Goal: Information Seeking & Learning: Learn about a topic

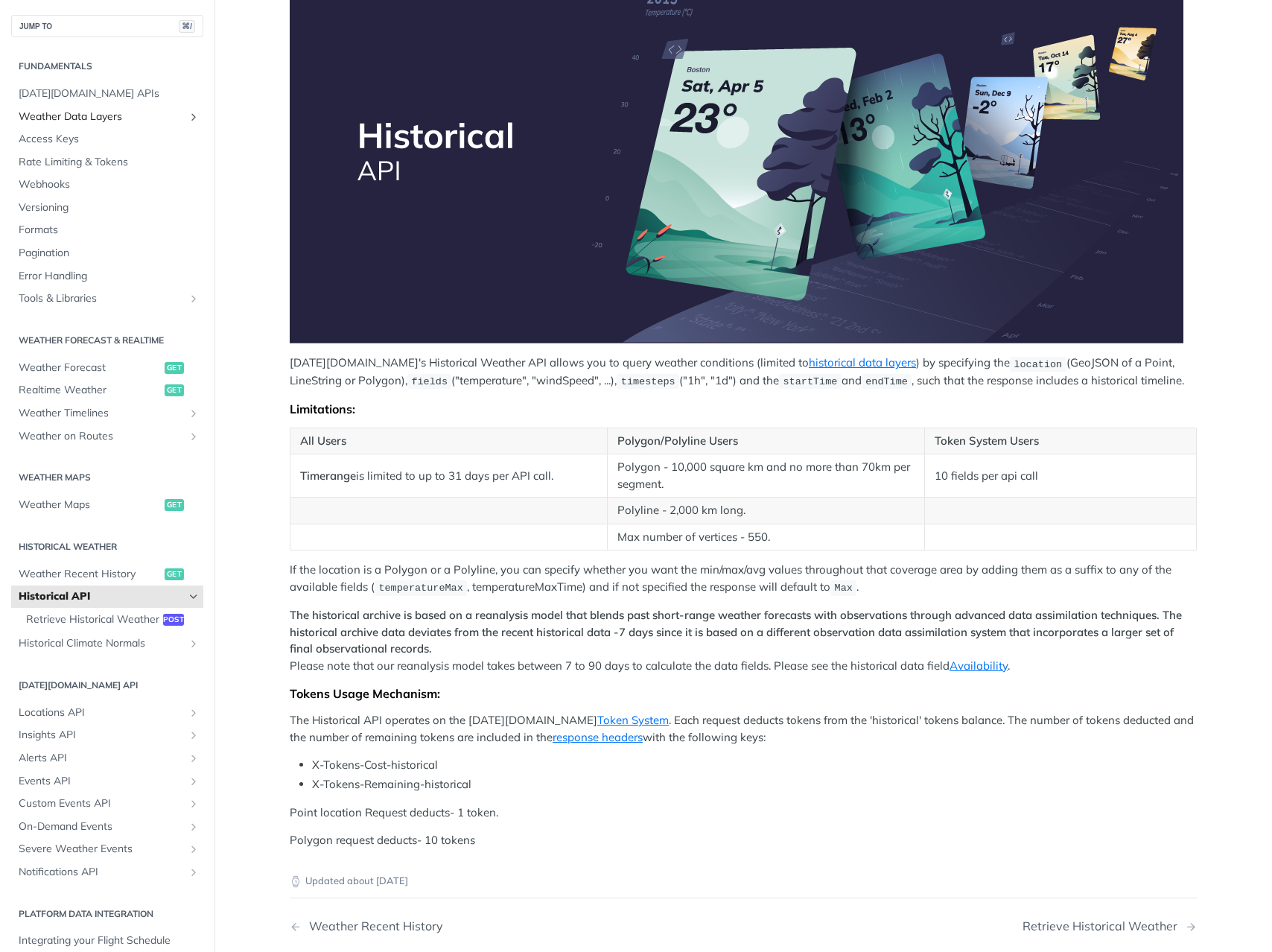
click at [105, 124] on link "Weather Data Layers" at bounding box center [107, 117] width 192 height 22
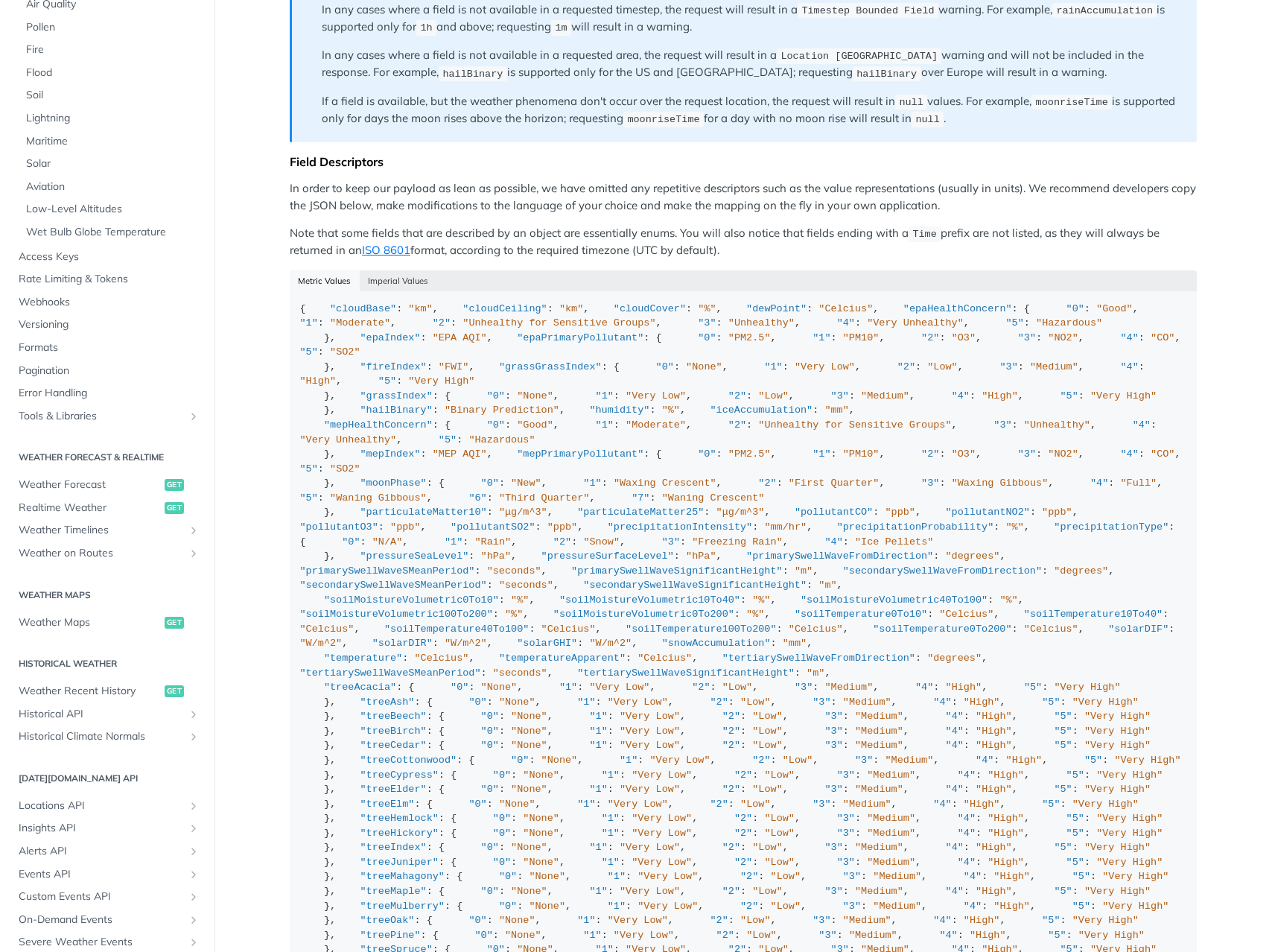
scroll to position [268, 0]
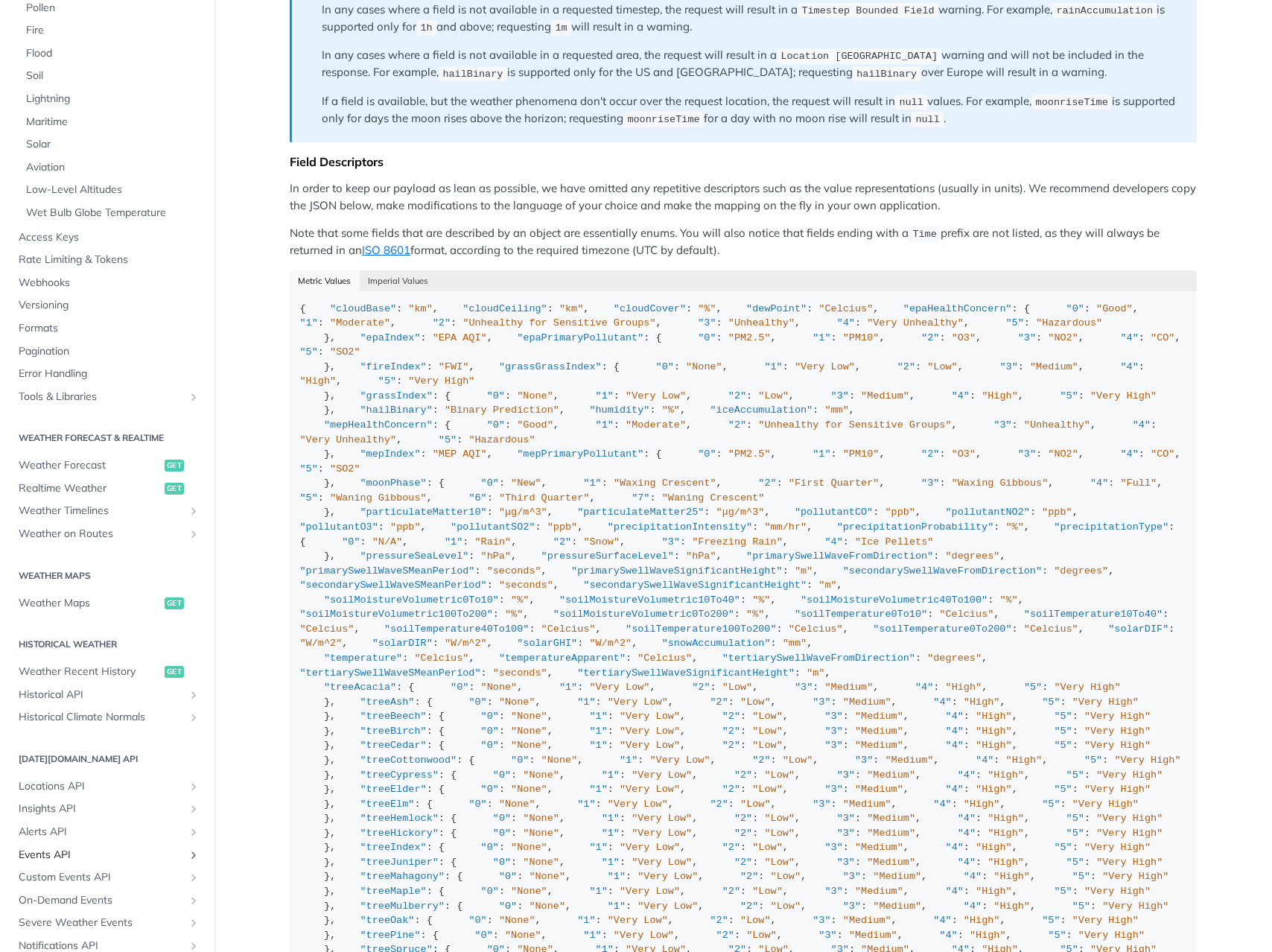
click at [78, 852] on span "Events API" at bounding box center [101, 855] width 166 height 15
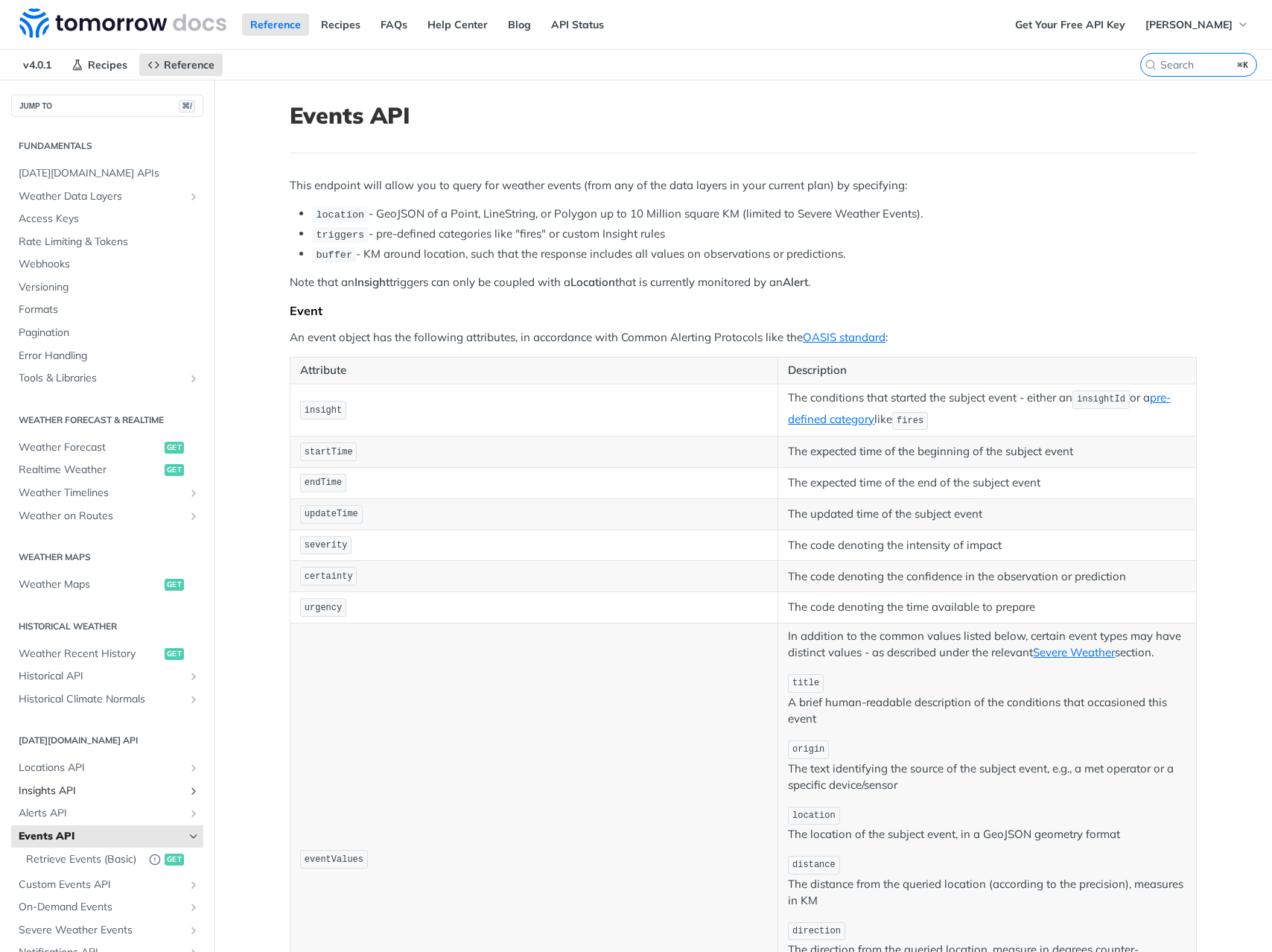
click at [120, 796] on span "Insights API" at bounding box center [101, 790] width 166 height 15
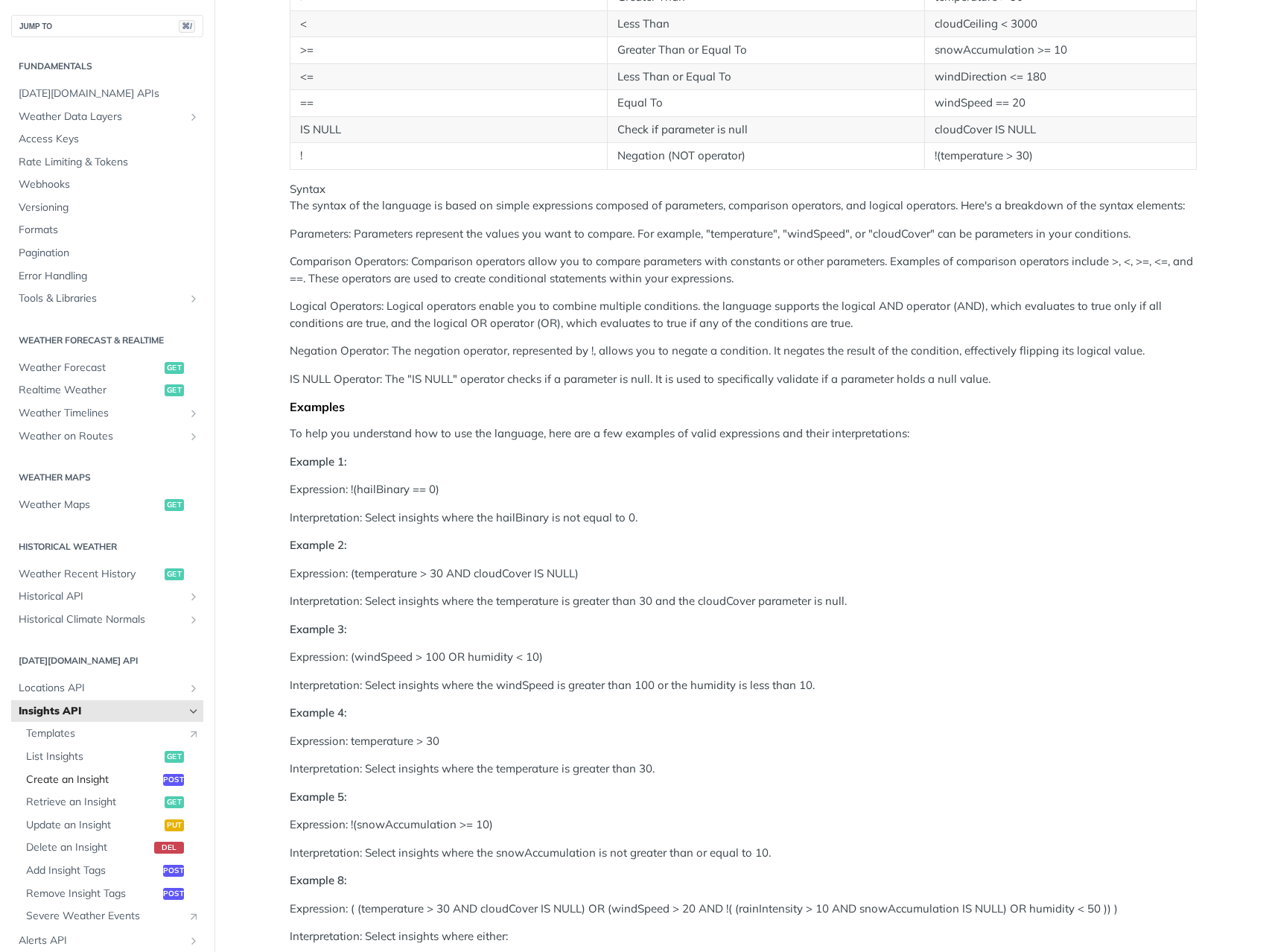
scroll to position [181, 0]
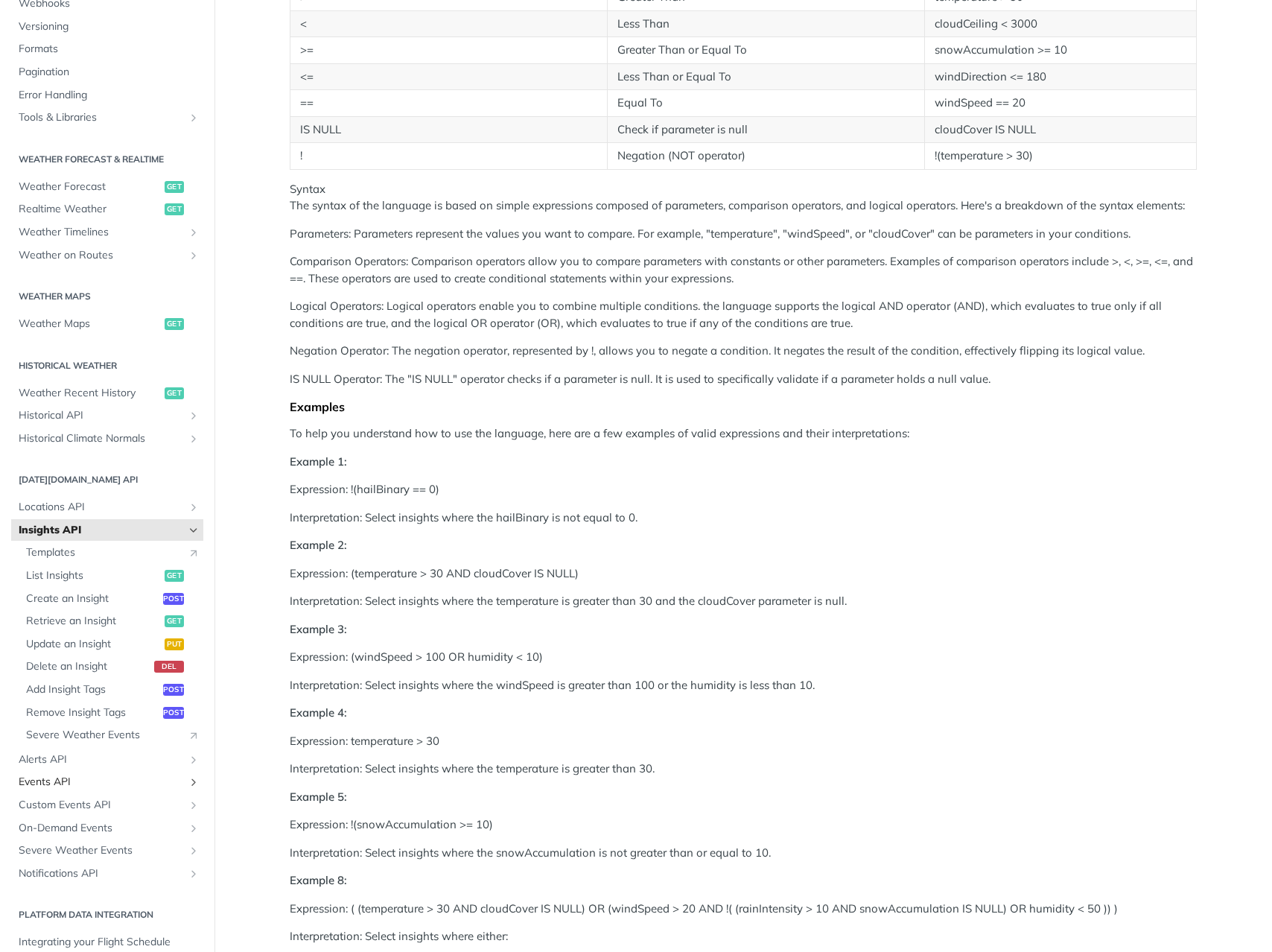
click at [108, 776] on span "Events API" at bounding box center [101, 782] width 166 height 15
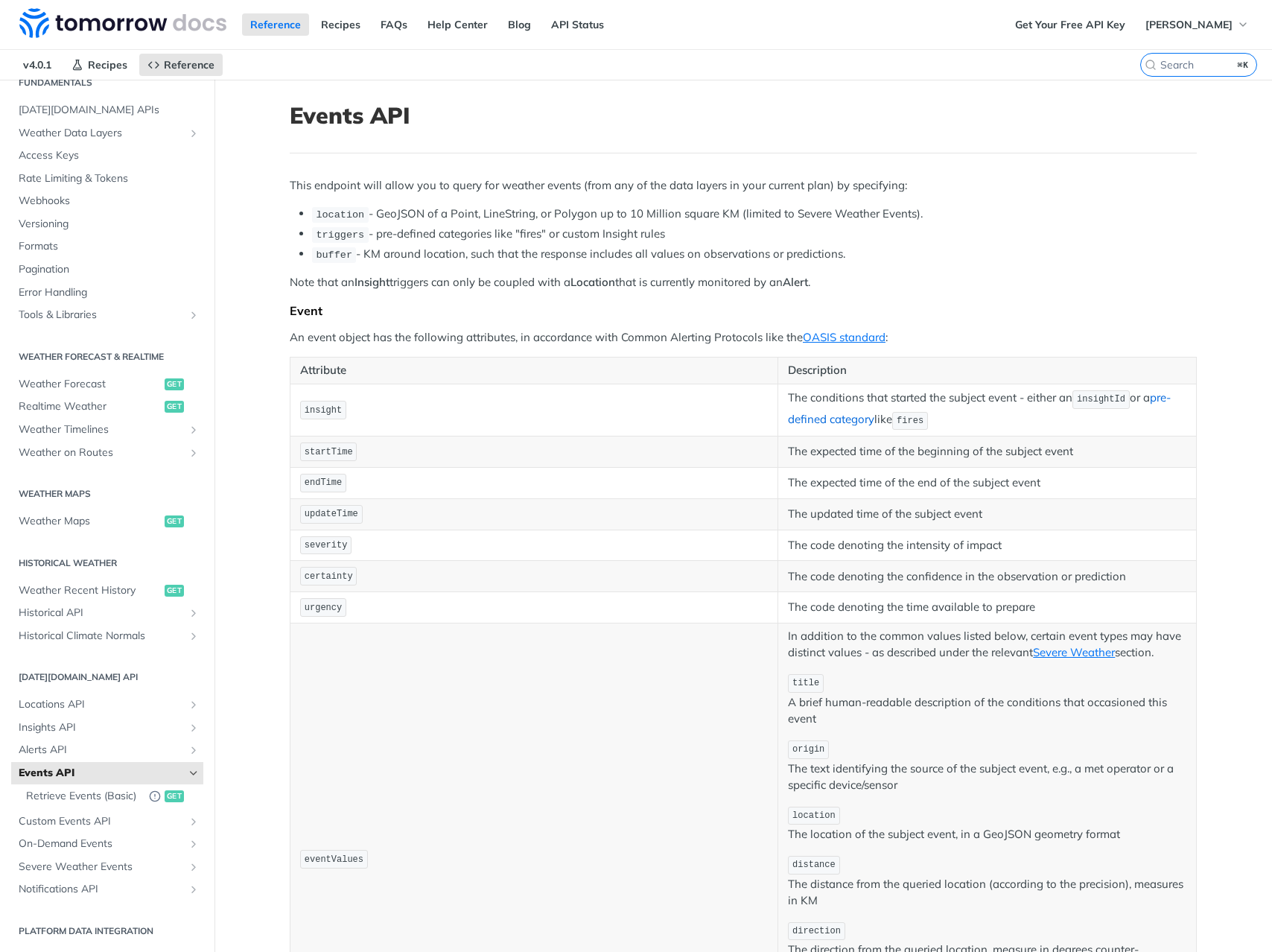
click at [851, 417] on link "pre-defined category" at bounding box center [979, 408] width 382 height 36
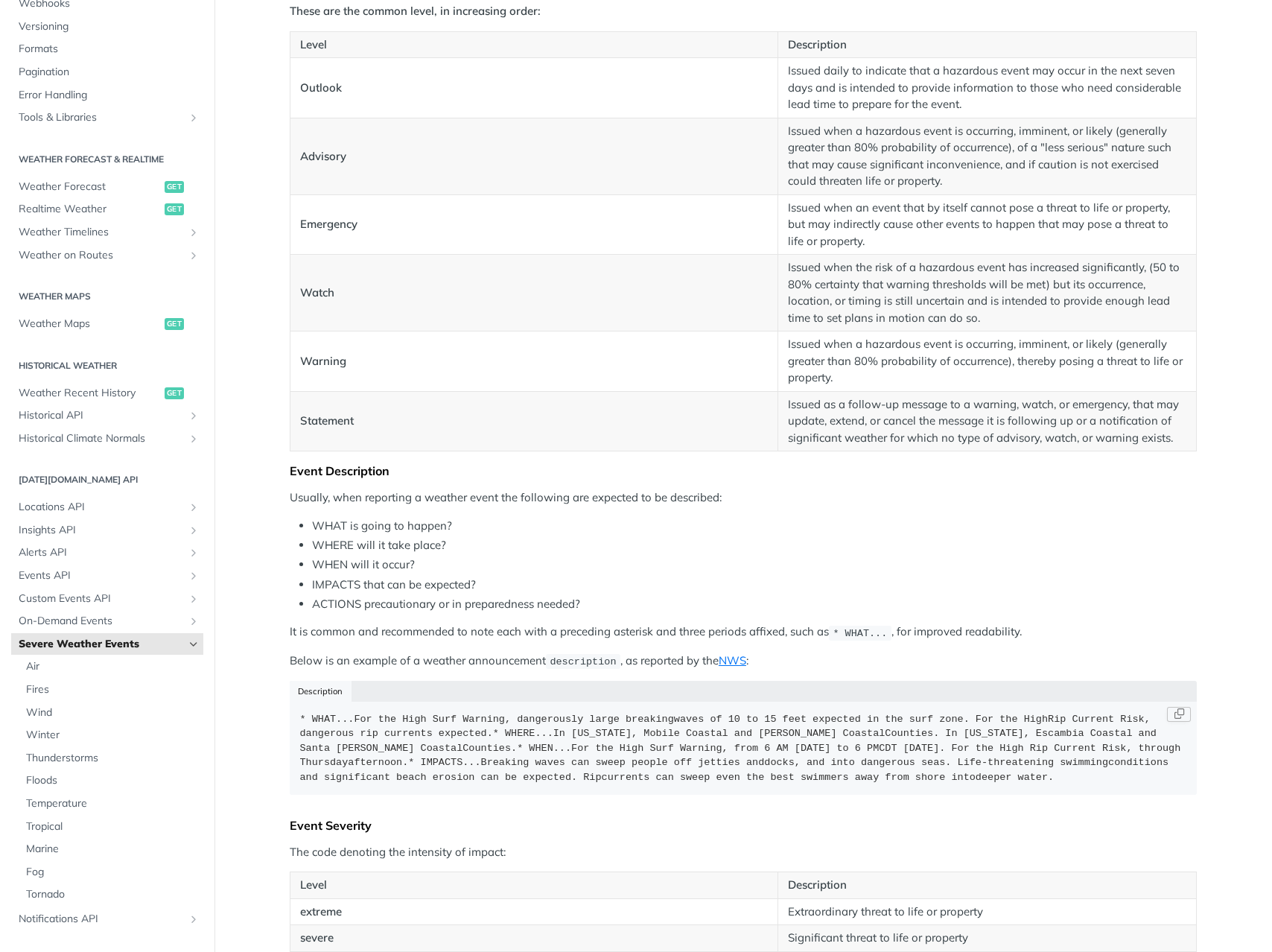
scroll to position [676, 0]
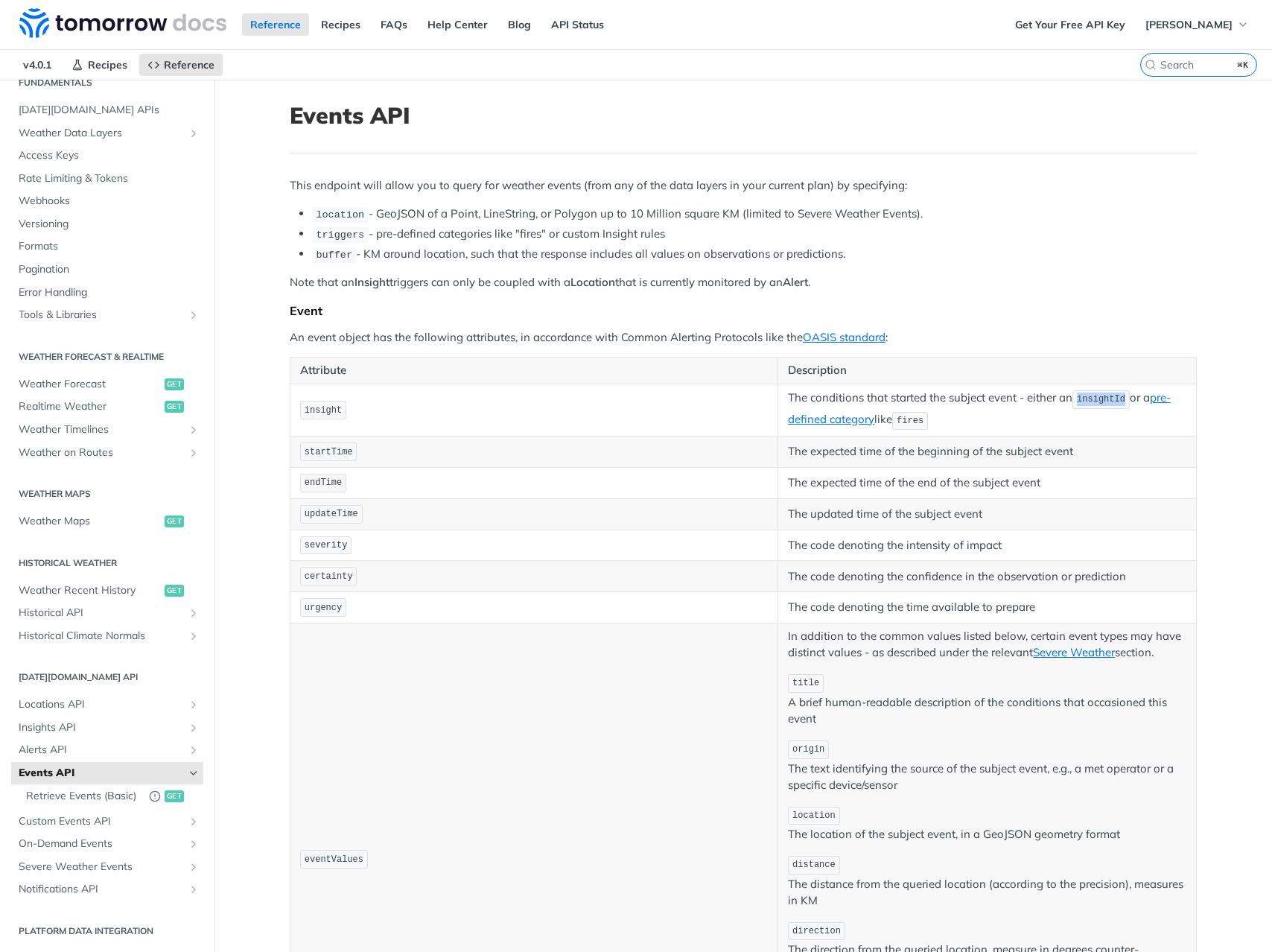
click at [1077, 394] on span "insightId" at bounding box center [1101, 399] width 49 height 10
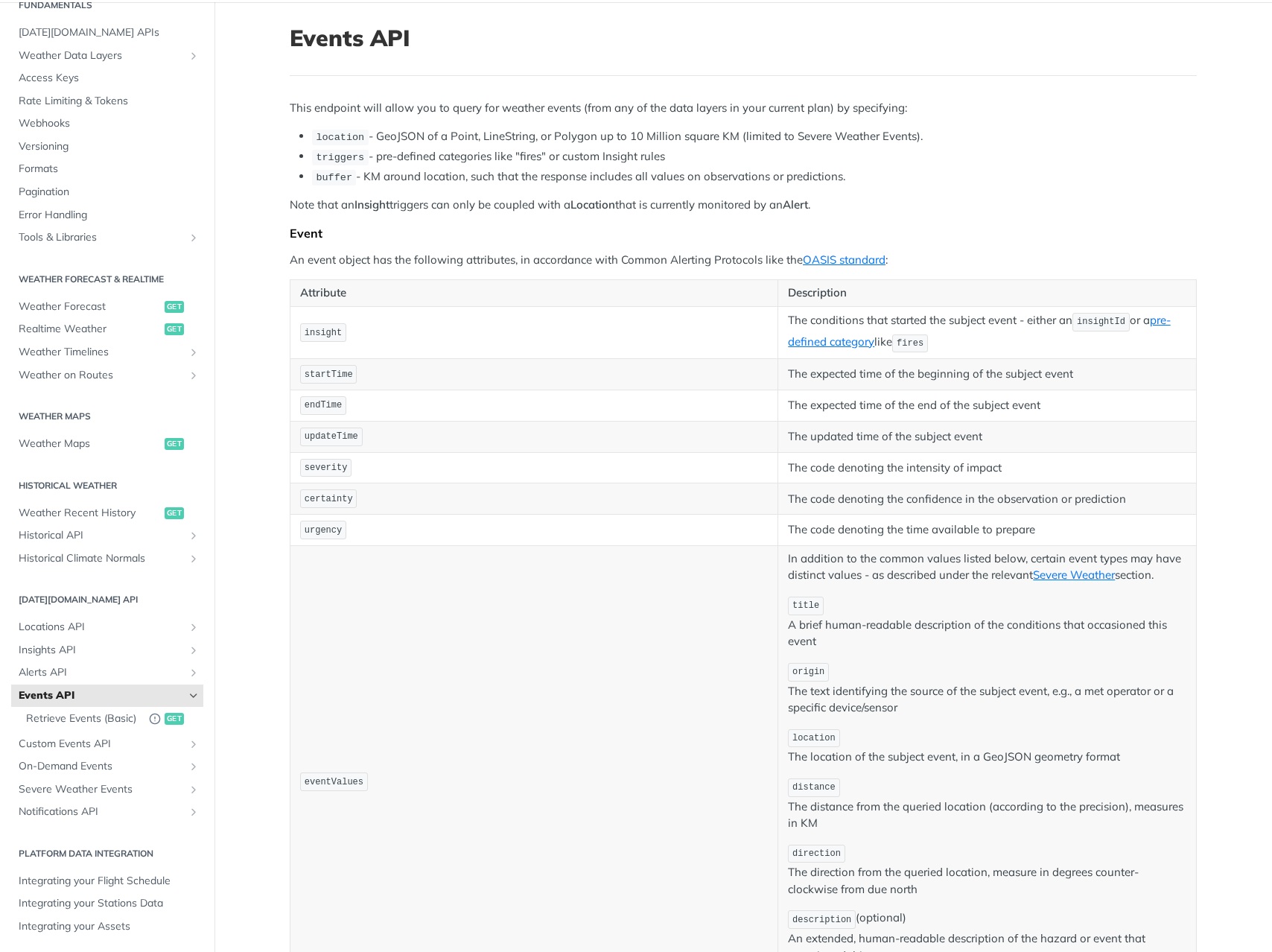
scroll to position [222, 0]
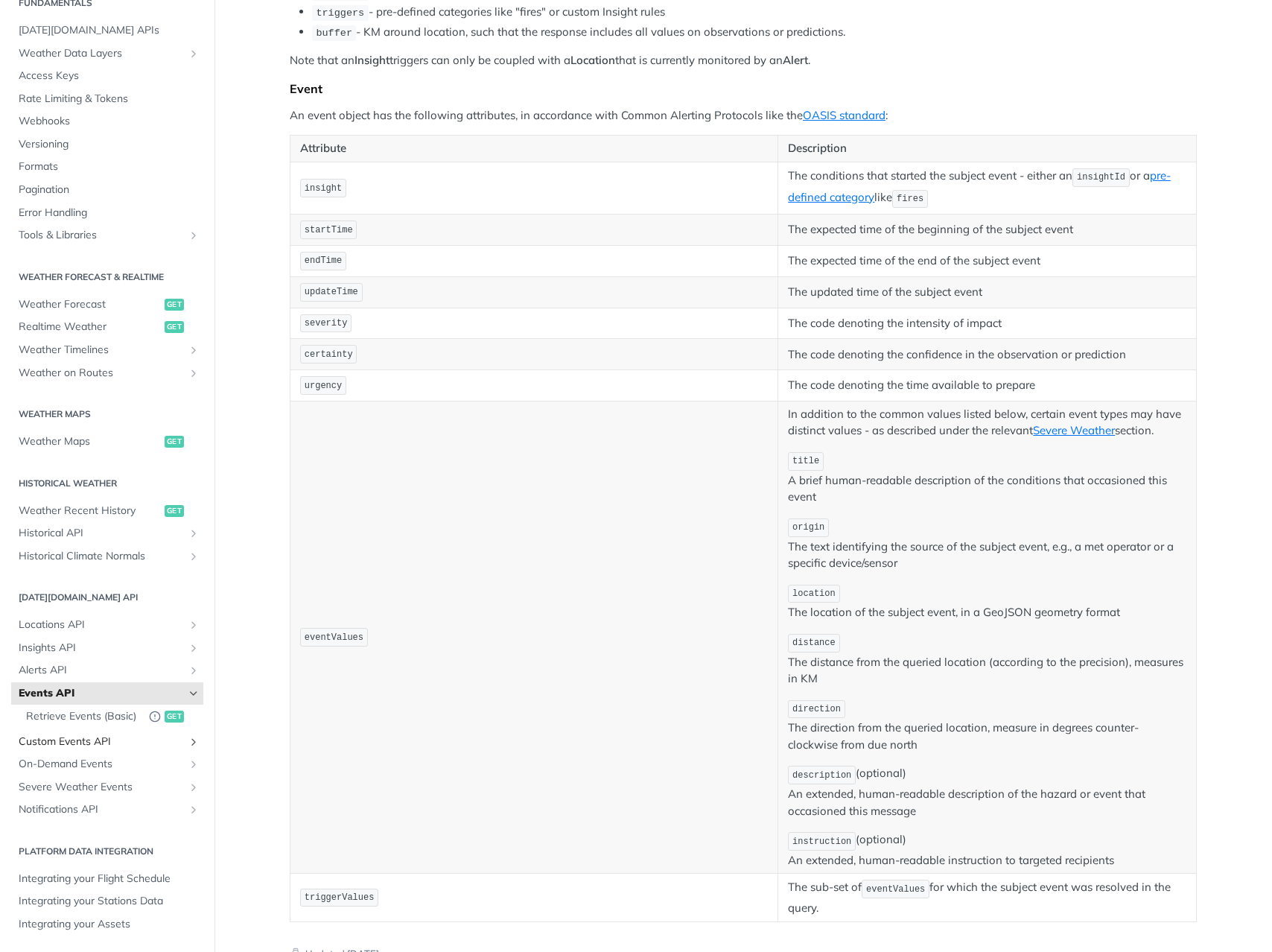
click at [97, 739] on span "Custom Events API" at bounding box center [101, 742] width 166 height 15
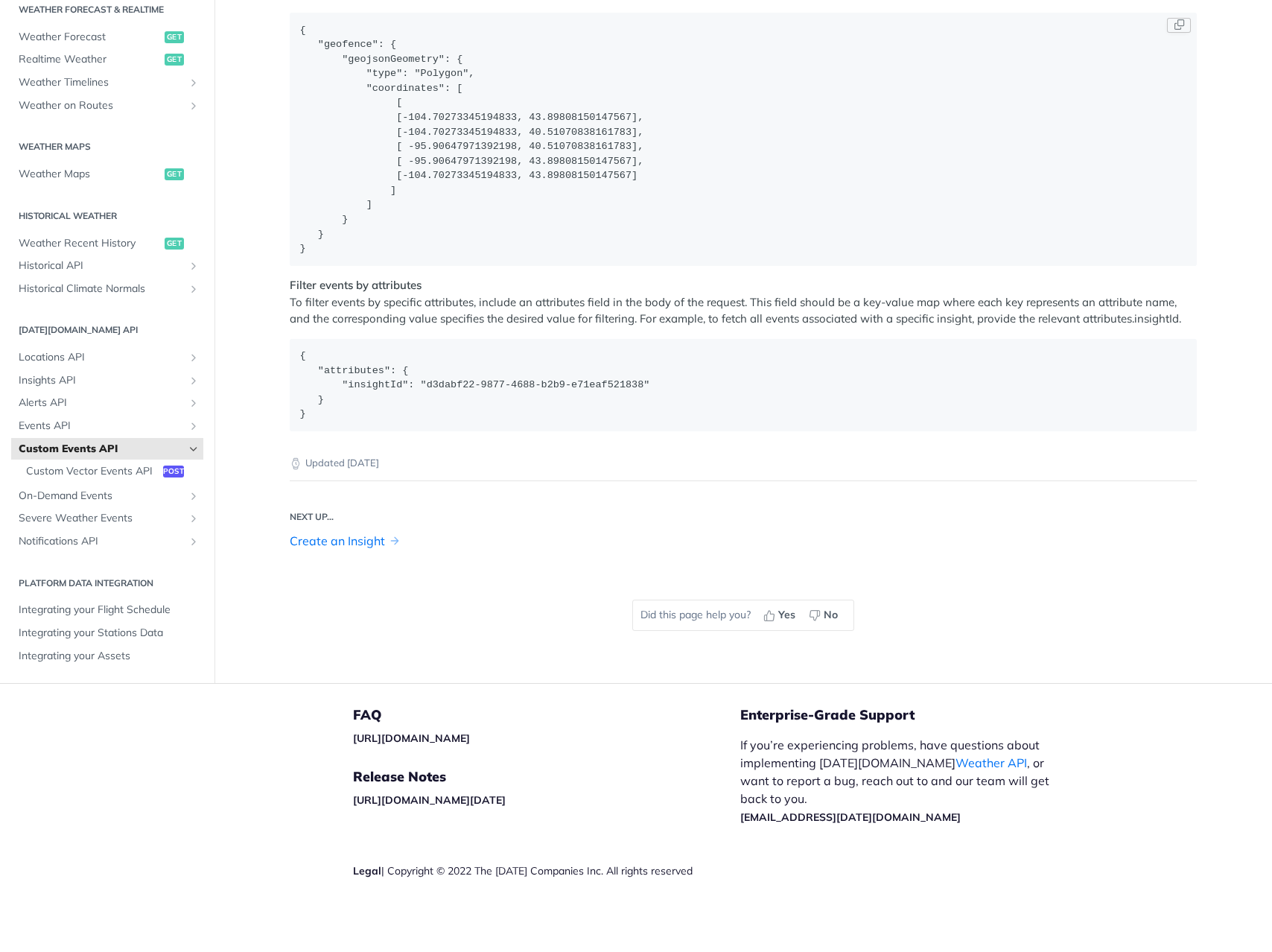
scroll to position [2411, 0]
click at [101, 418] on span "Events API" at bounding box center [101, 425] width 166 height 15
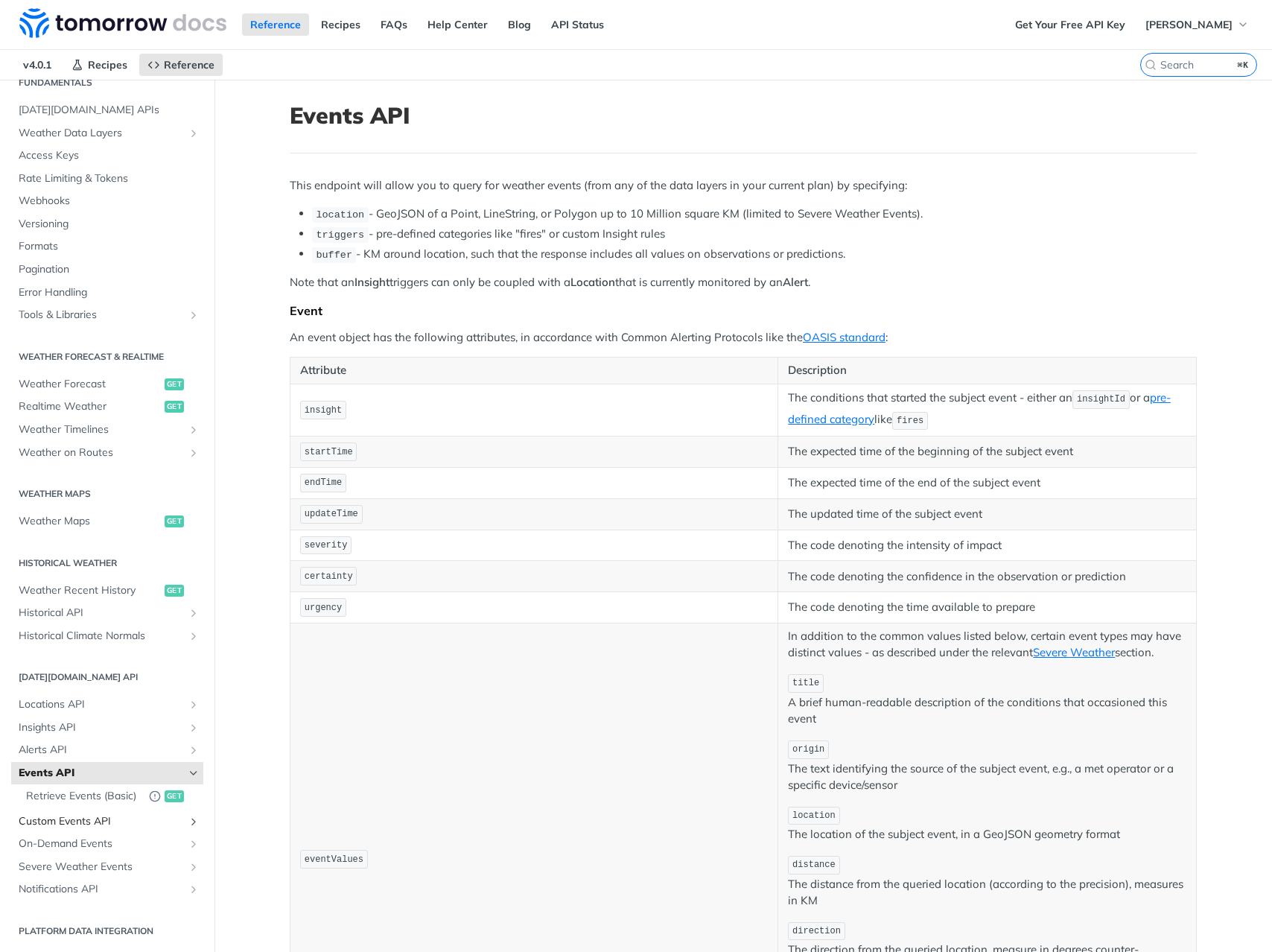
scroll to position [284, 0]
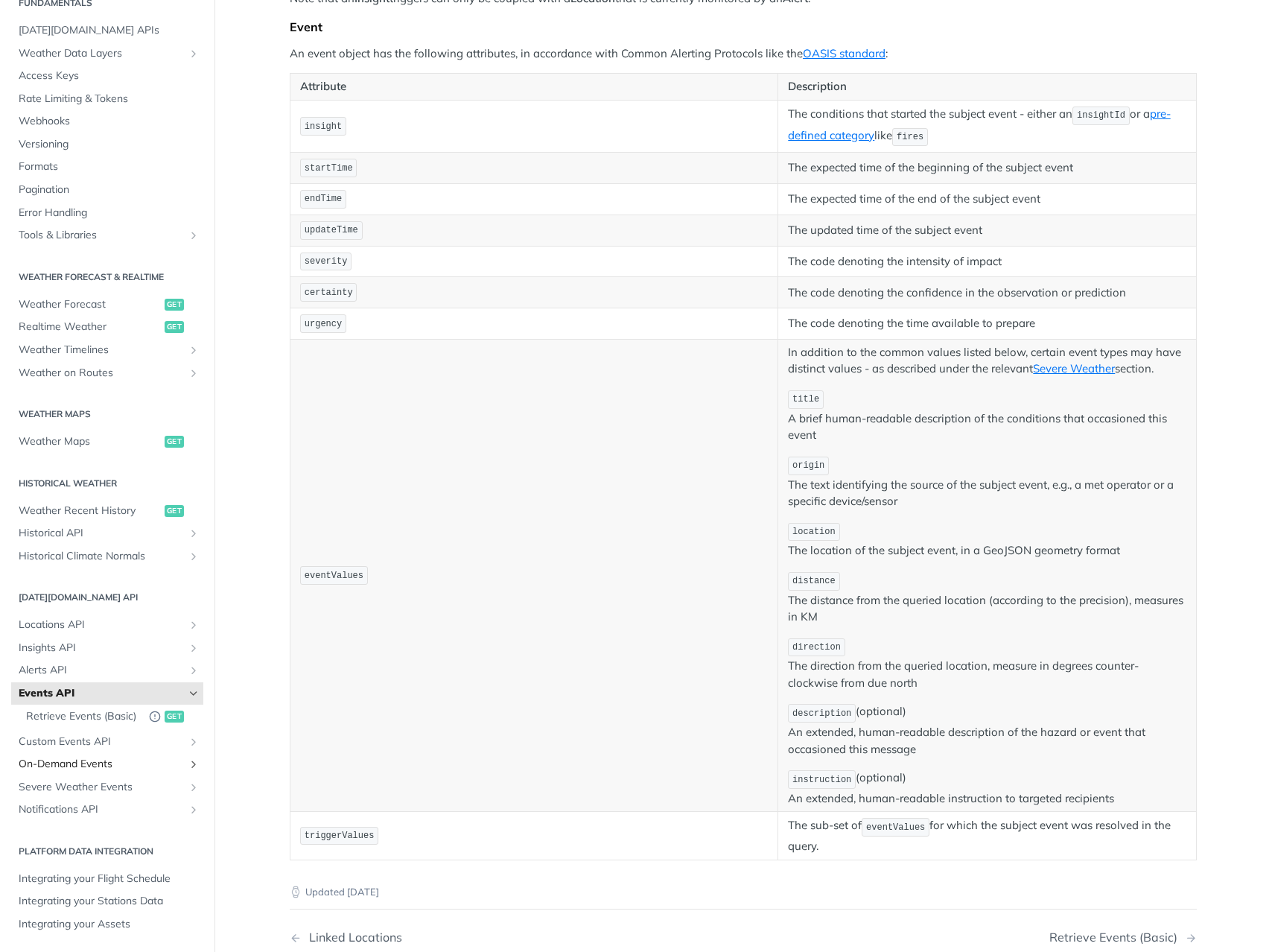
click at [96, 772] on link "On-Demand Events" at bounding box center [107, 764] width 192 height 22
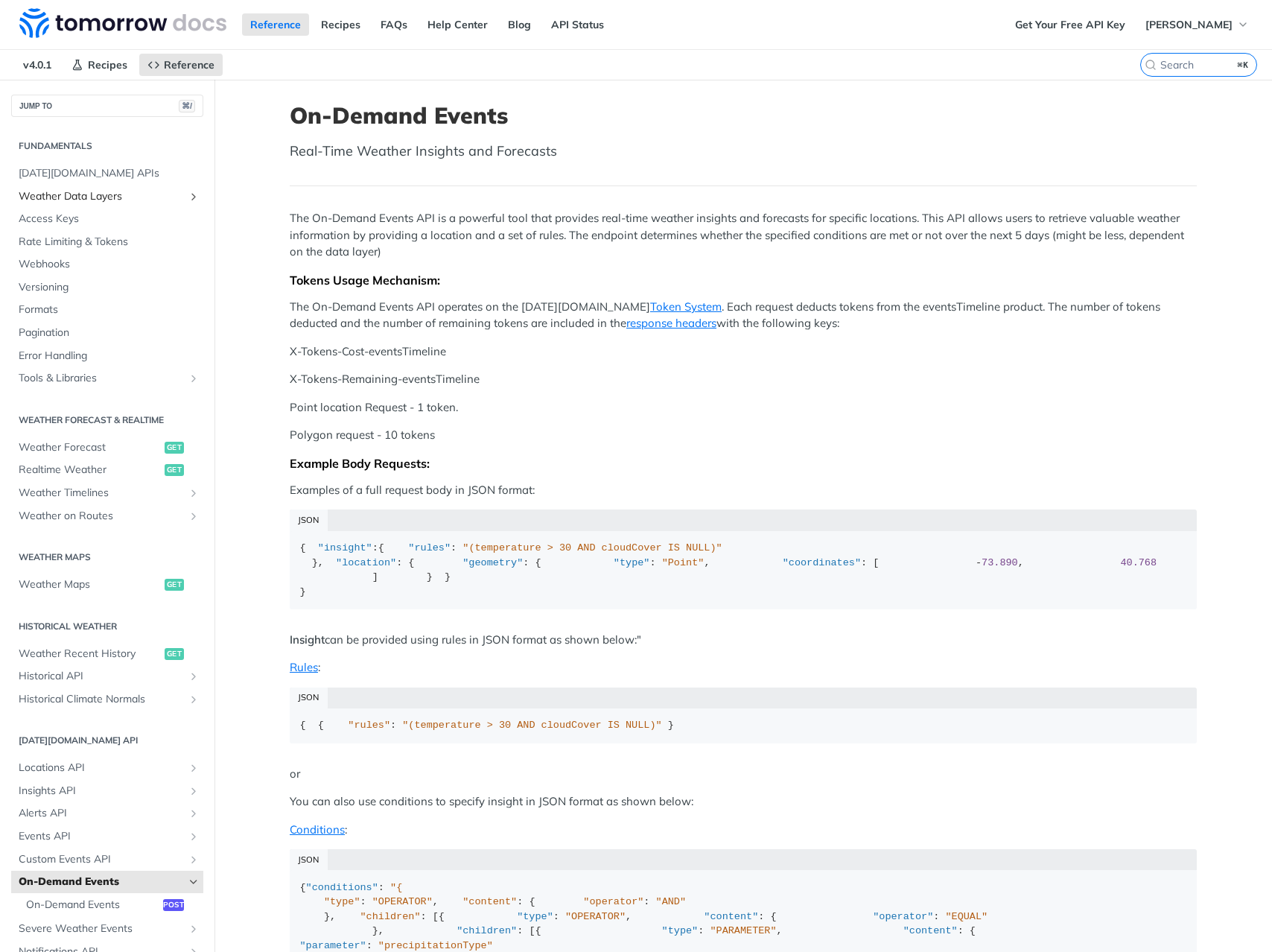
click at [75, 194] on span "Weather Data Layers" at bounding box center [101, 196] width 166 height 15
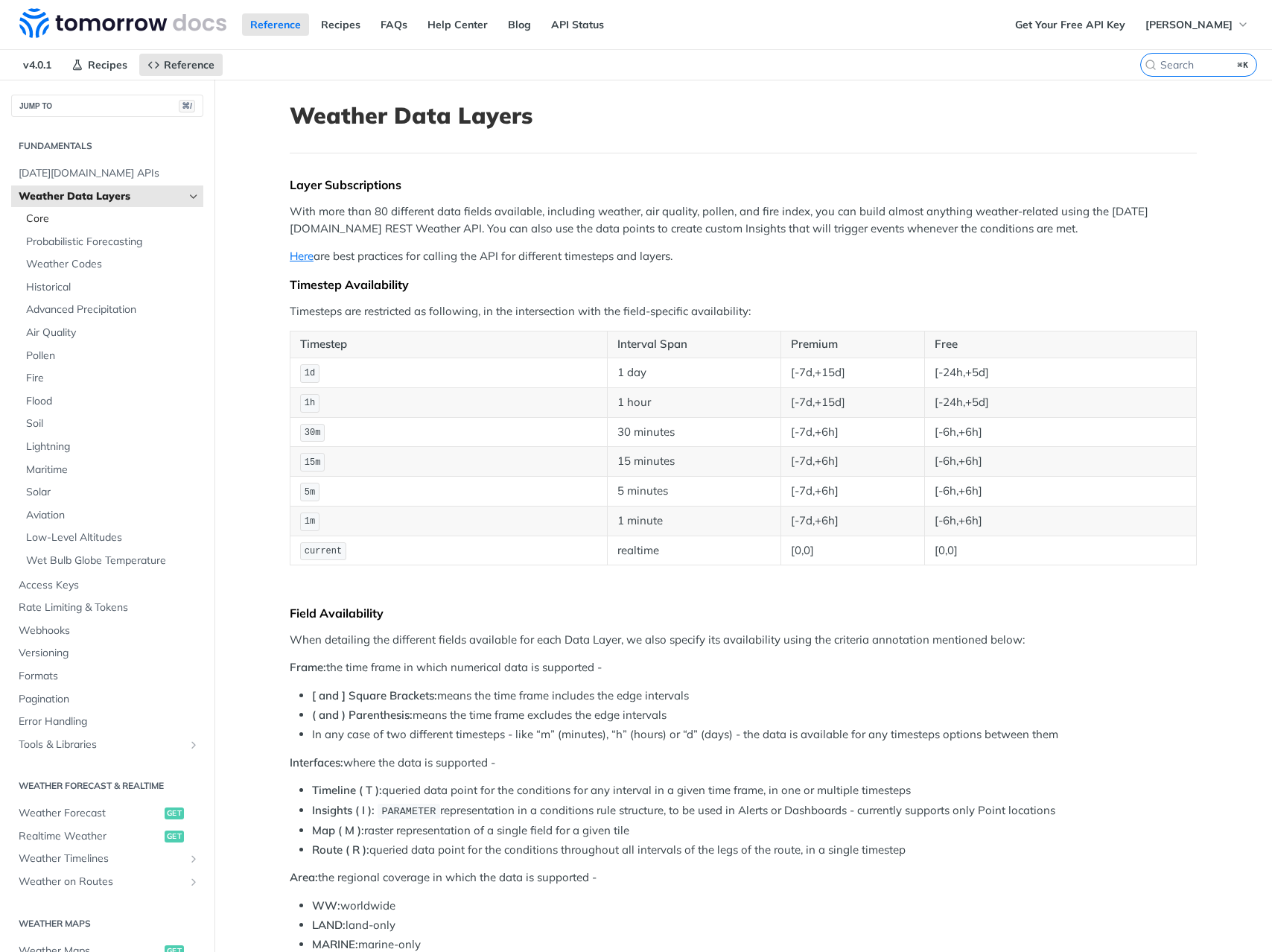
click at [73, 220] on span "Core" at bounding box center [113, 218] width 174 height 15
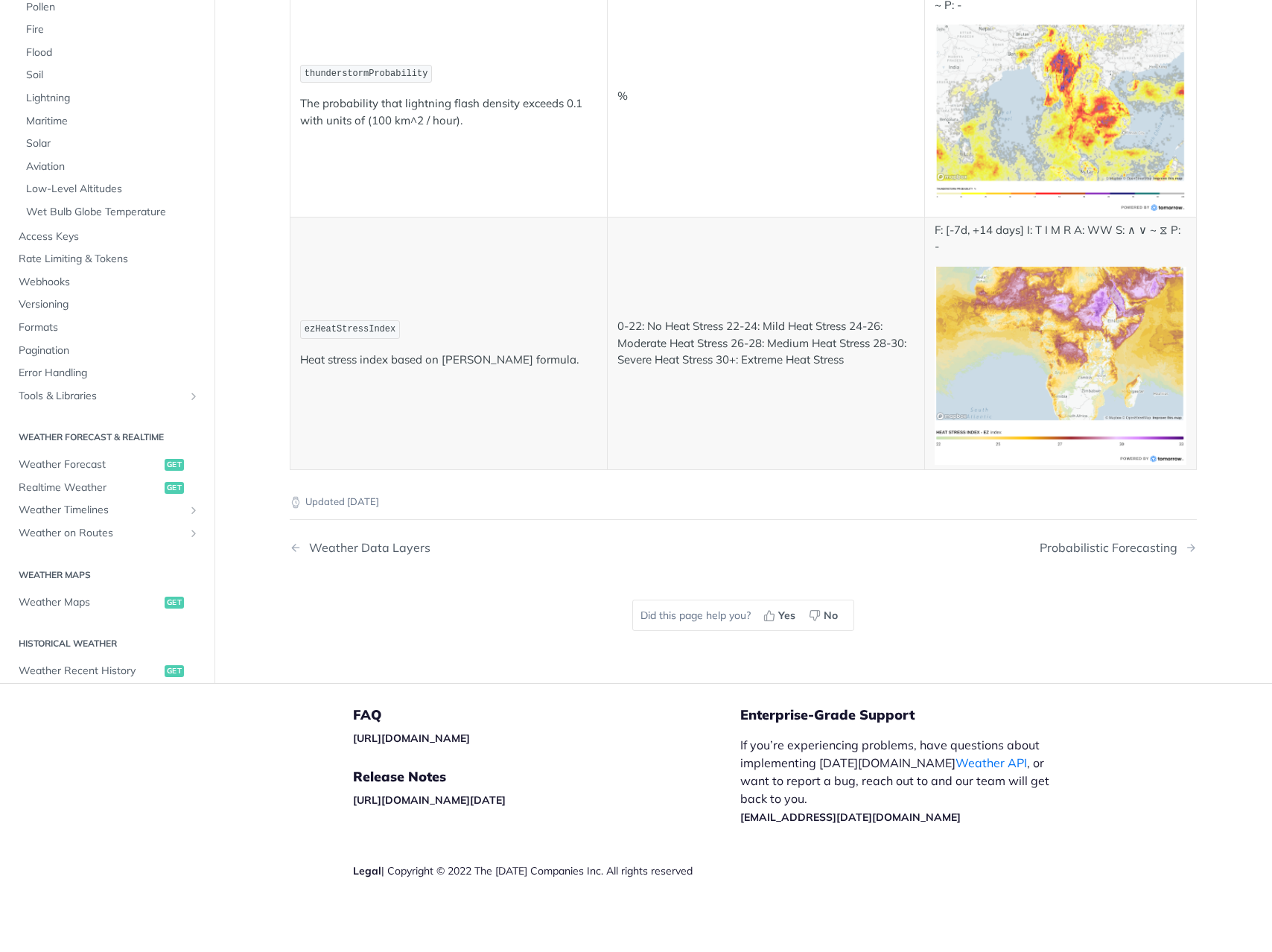
scroll to position [7017, 0]
click at [68, 106] on span "Lightning" at bounding box center [113, 98] width 174 height 15
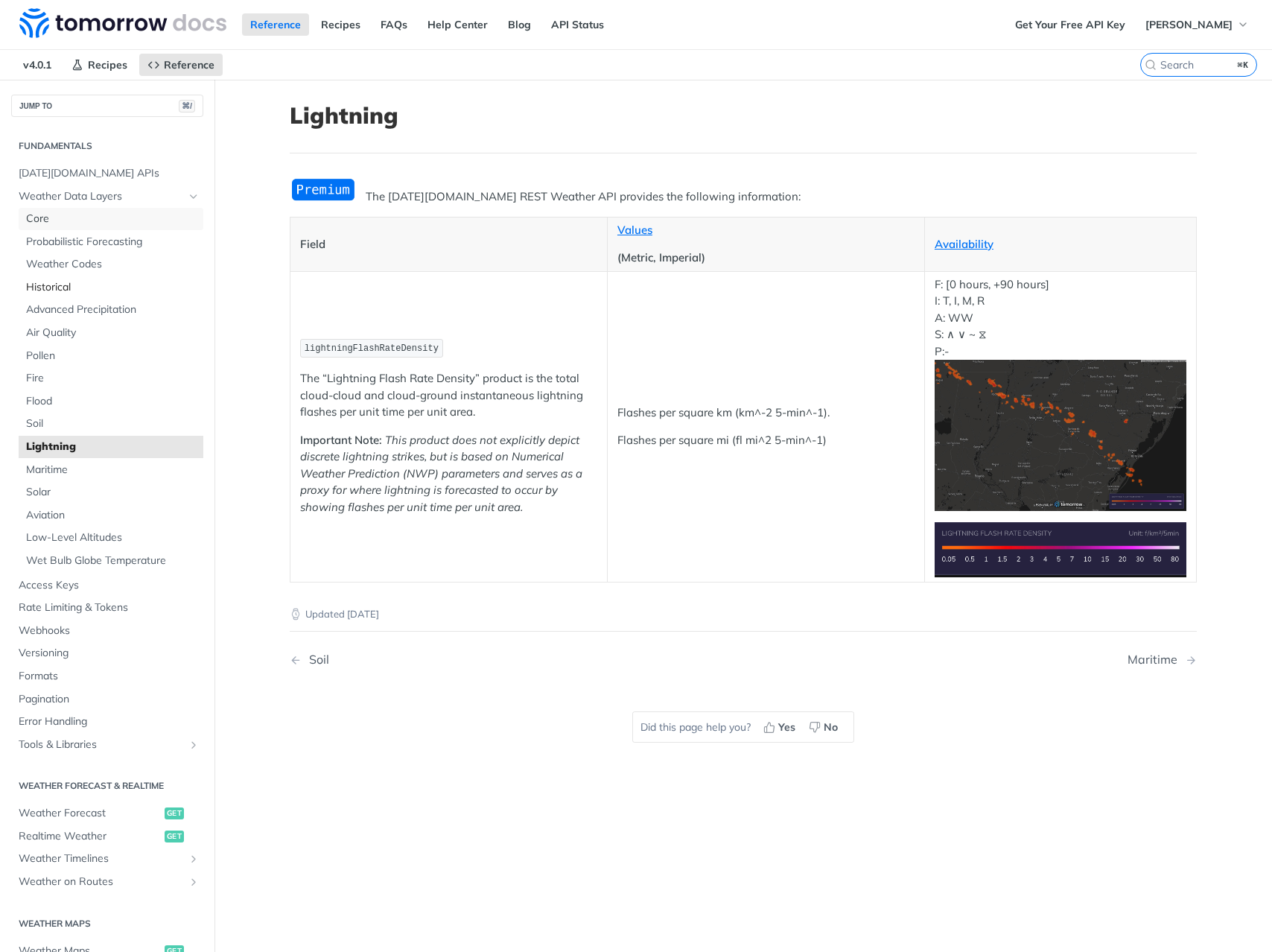
click at [72, 225] on span "Core" at bounding box center [113, 218] width 174 height 15
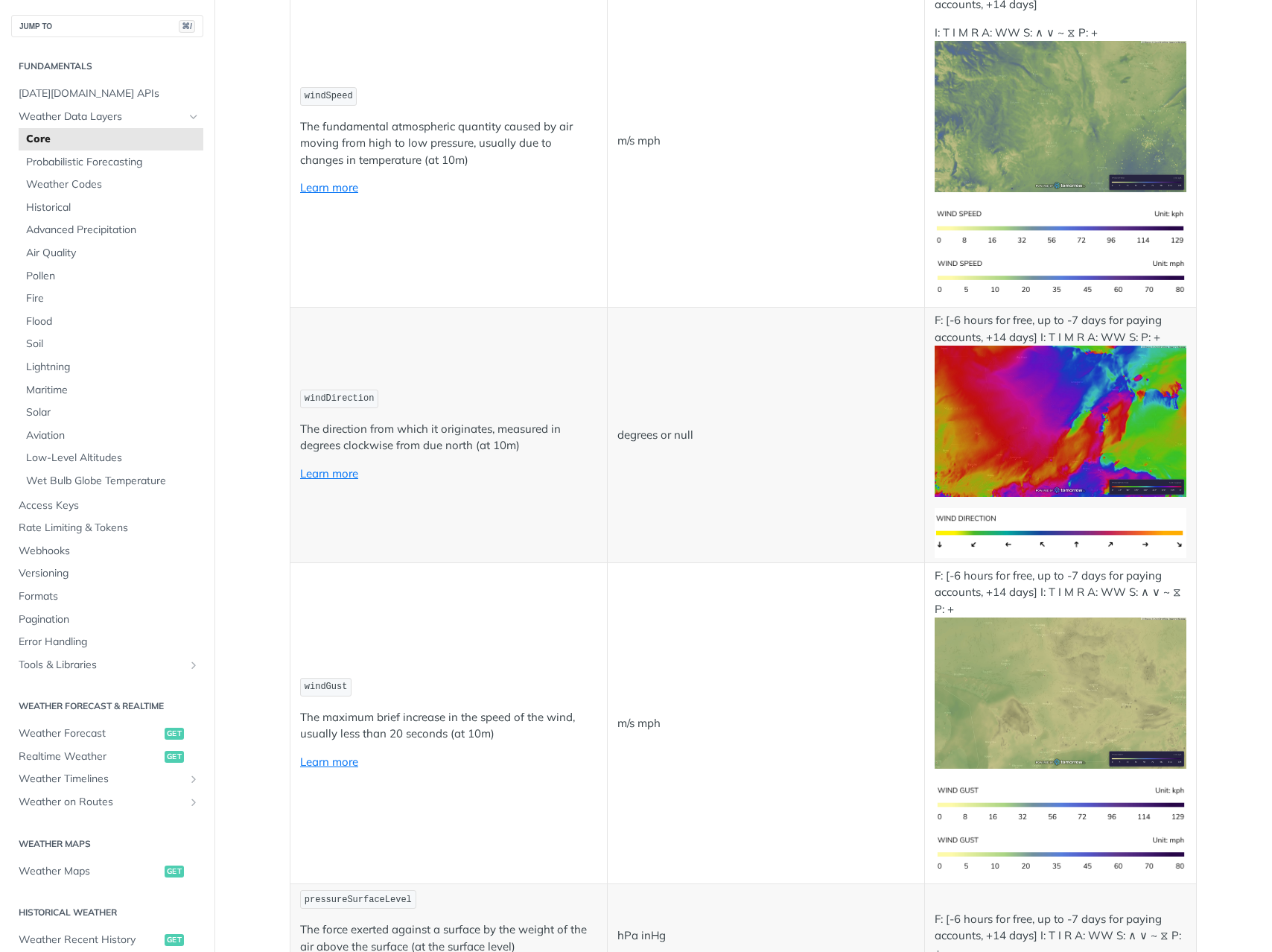
scroll to position [2331, 0]
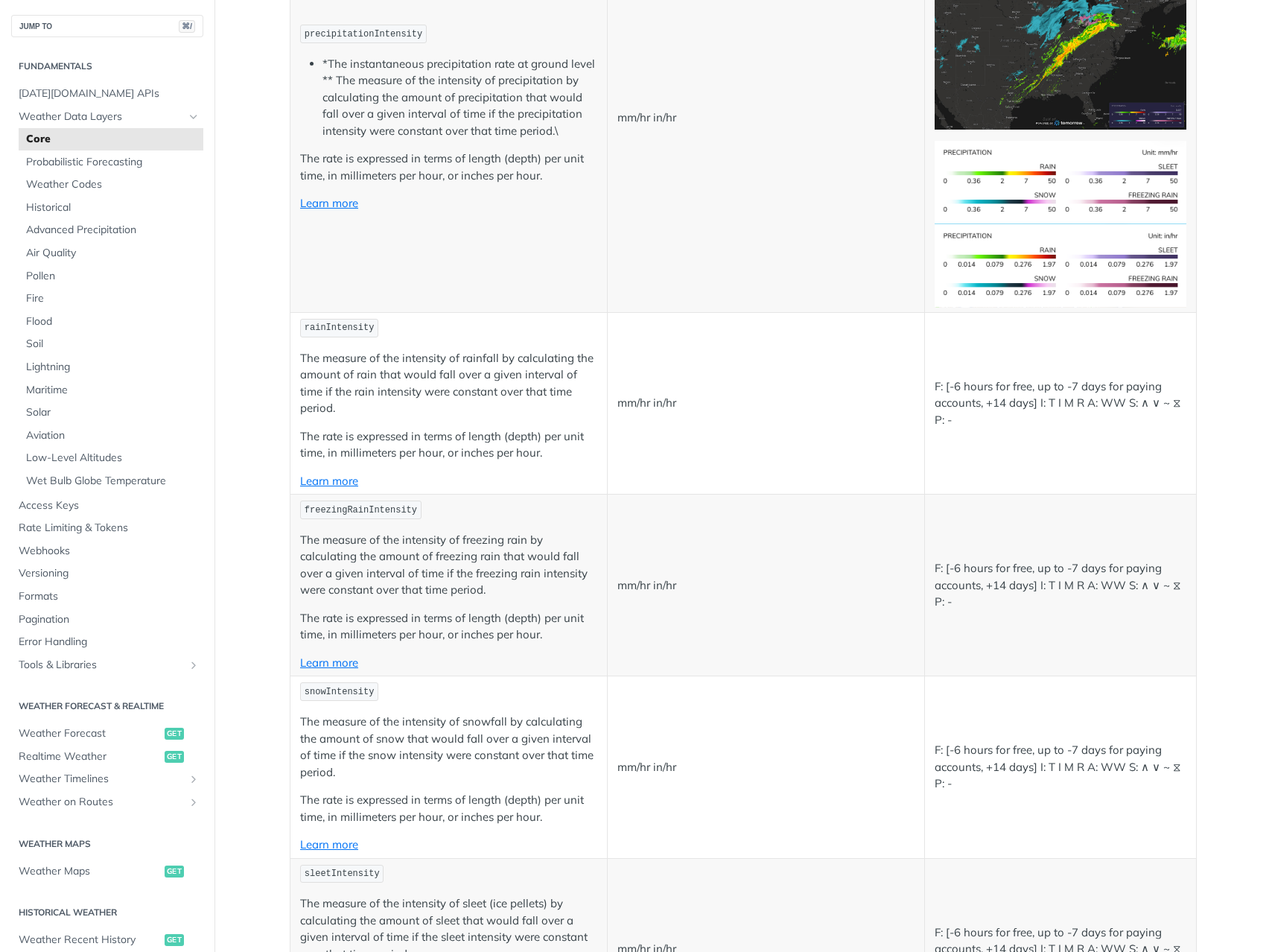
scroll to position [2146, 0]
